Goal: Navigation & Orientation: Find specific page/section

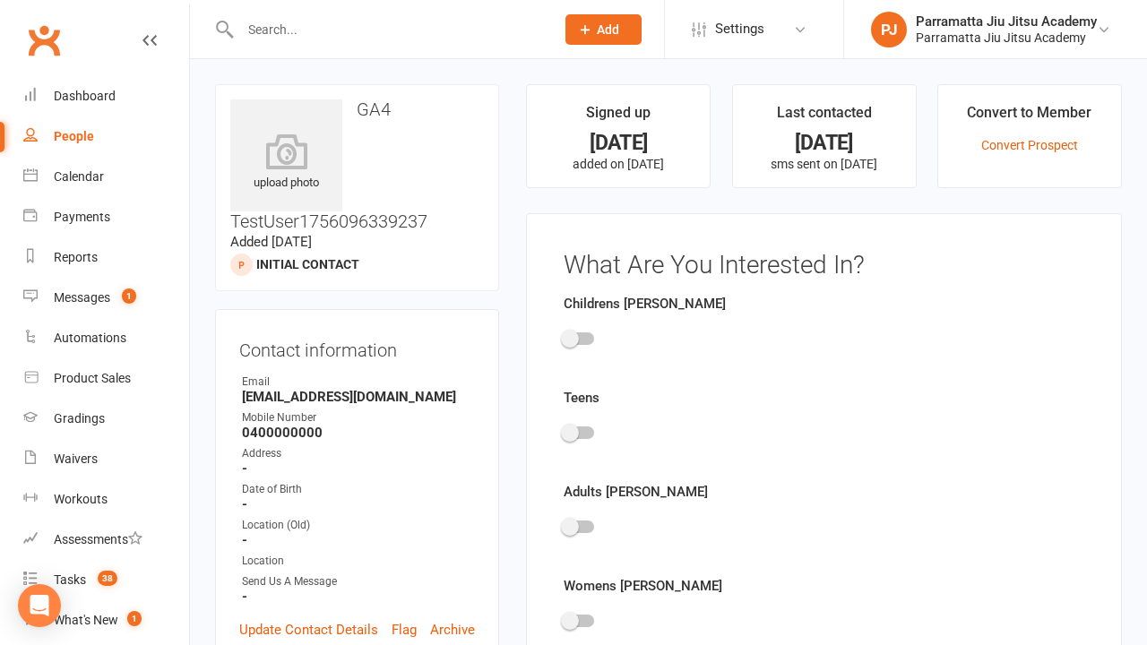
scroll to position [124, 0]
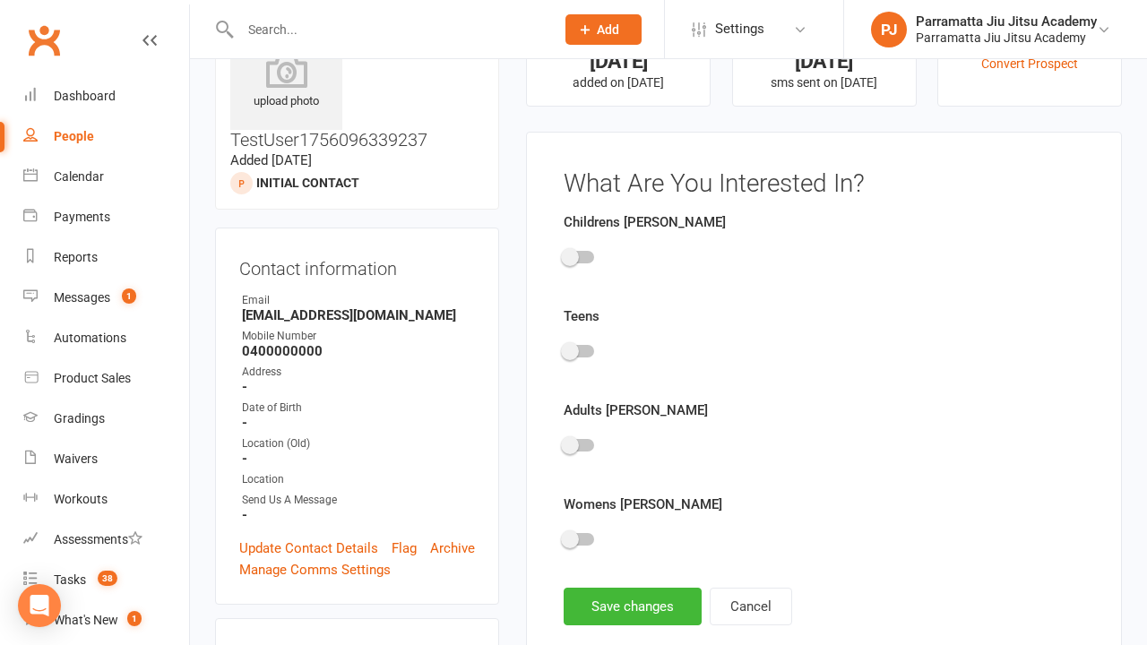
scroll to position [124, 0]
